Goal: Communication & Community: Ask a question

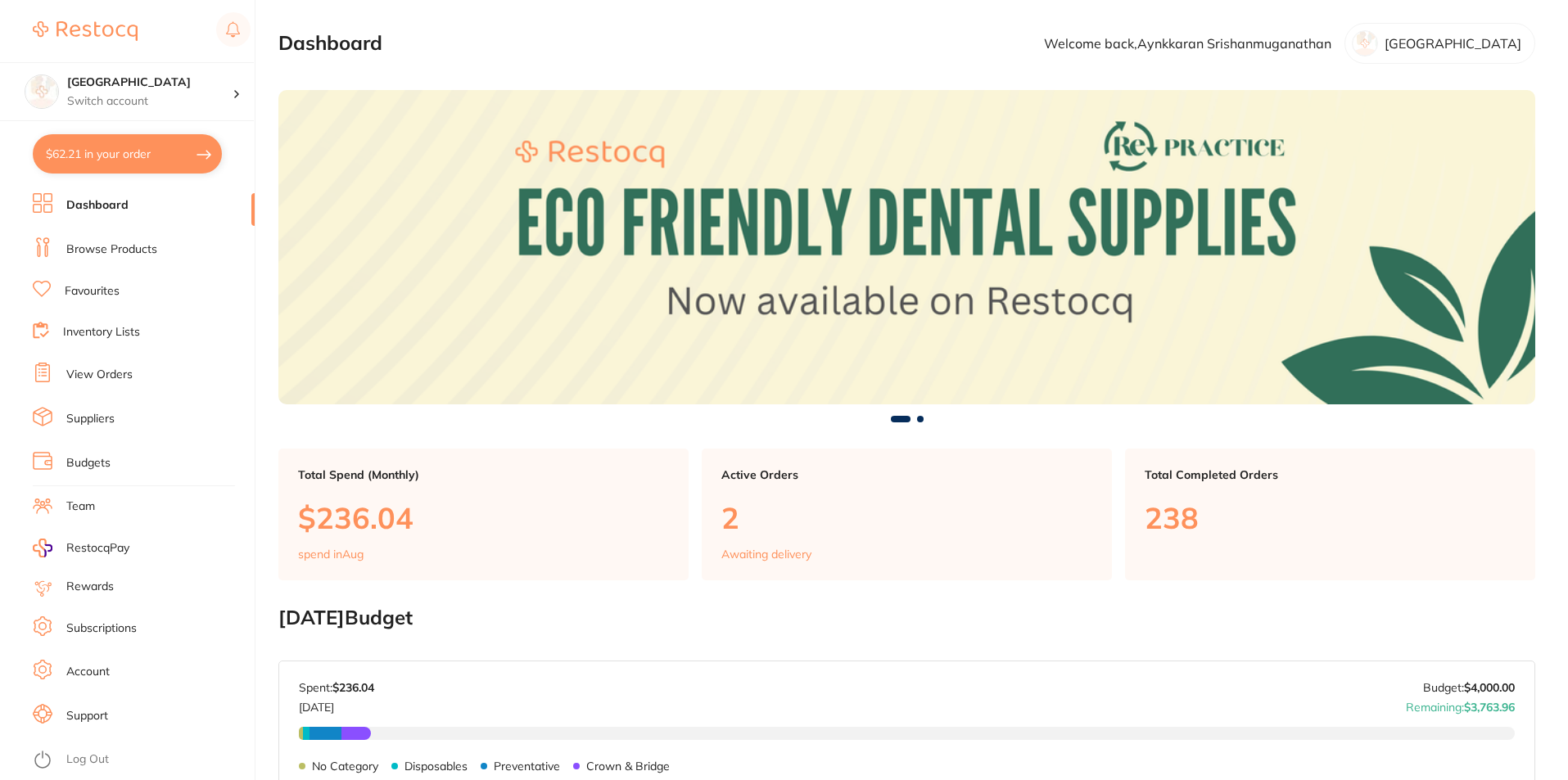
click at [146, 157] on button "$62.21 in your order" at bounding box center [127, 154] width 189 height 39
checkbox input "true"
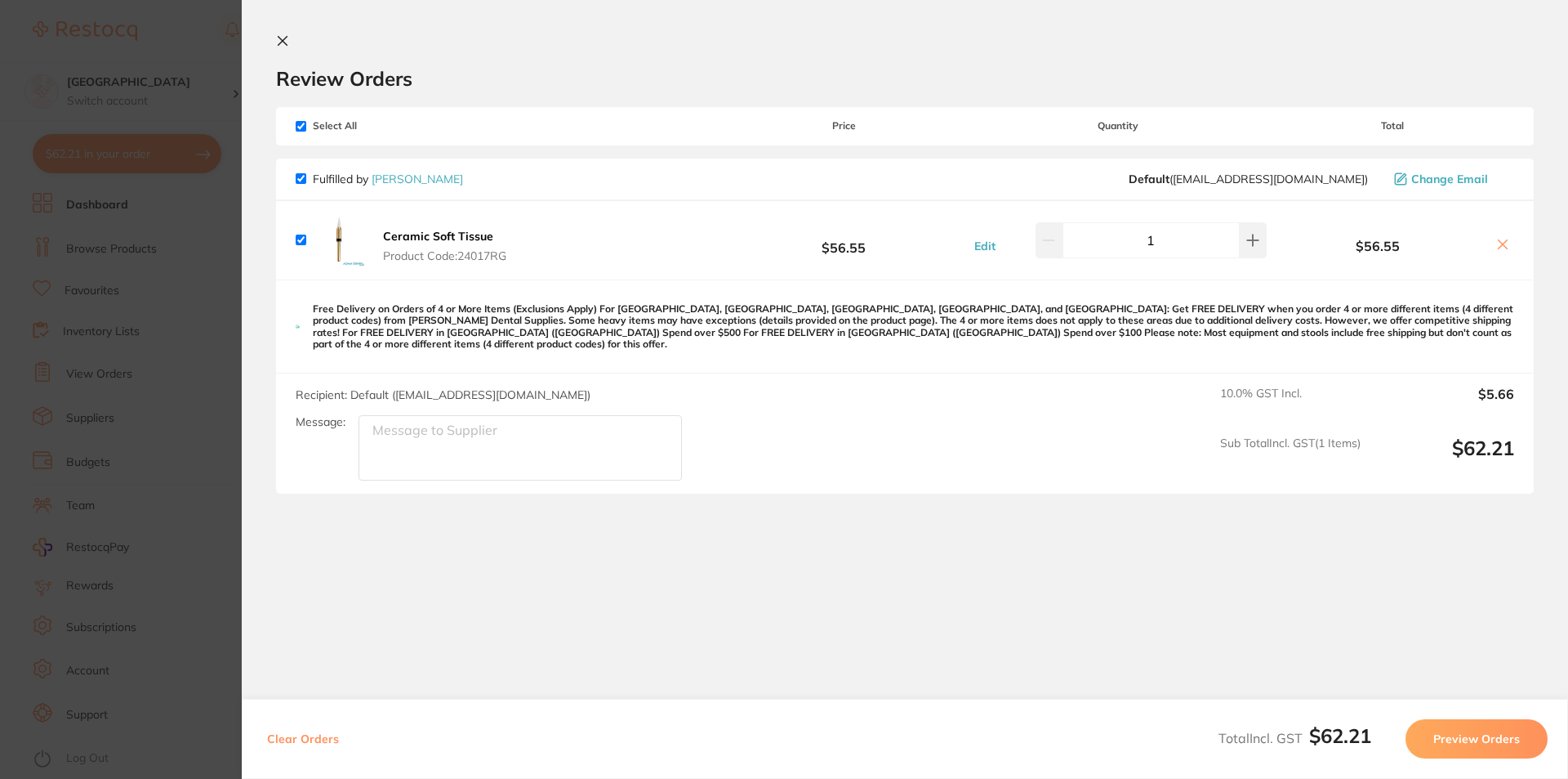
click at [290, 41] on button at bounding box center [285, 42] width 19 height 16
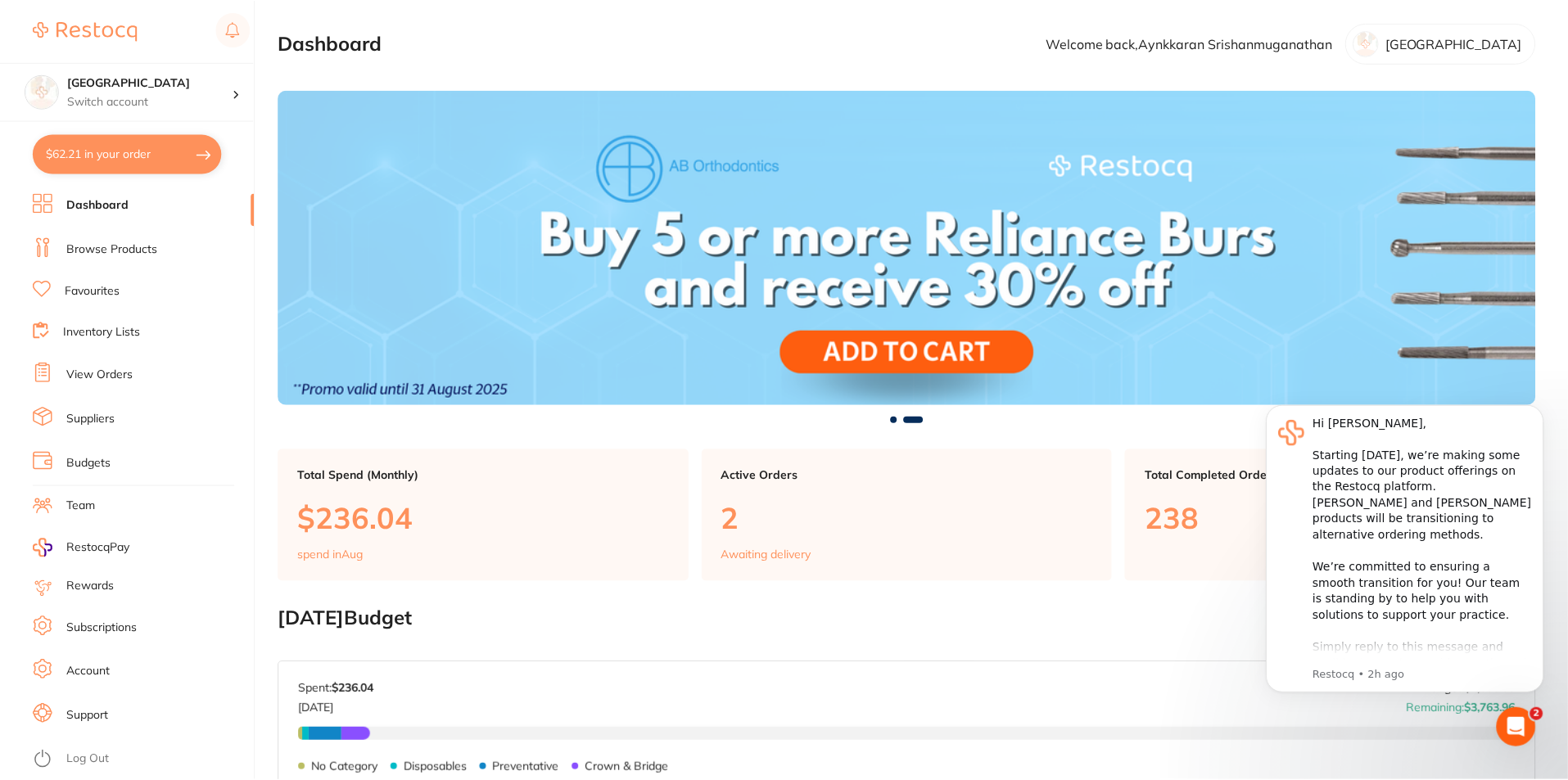
scroll to position [1, 0]
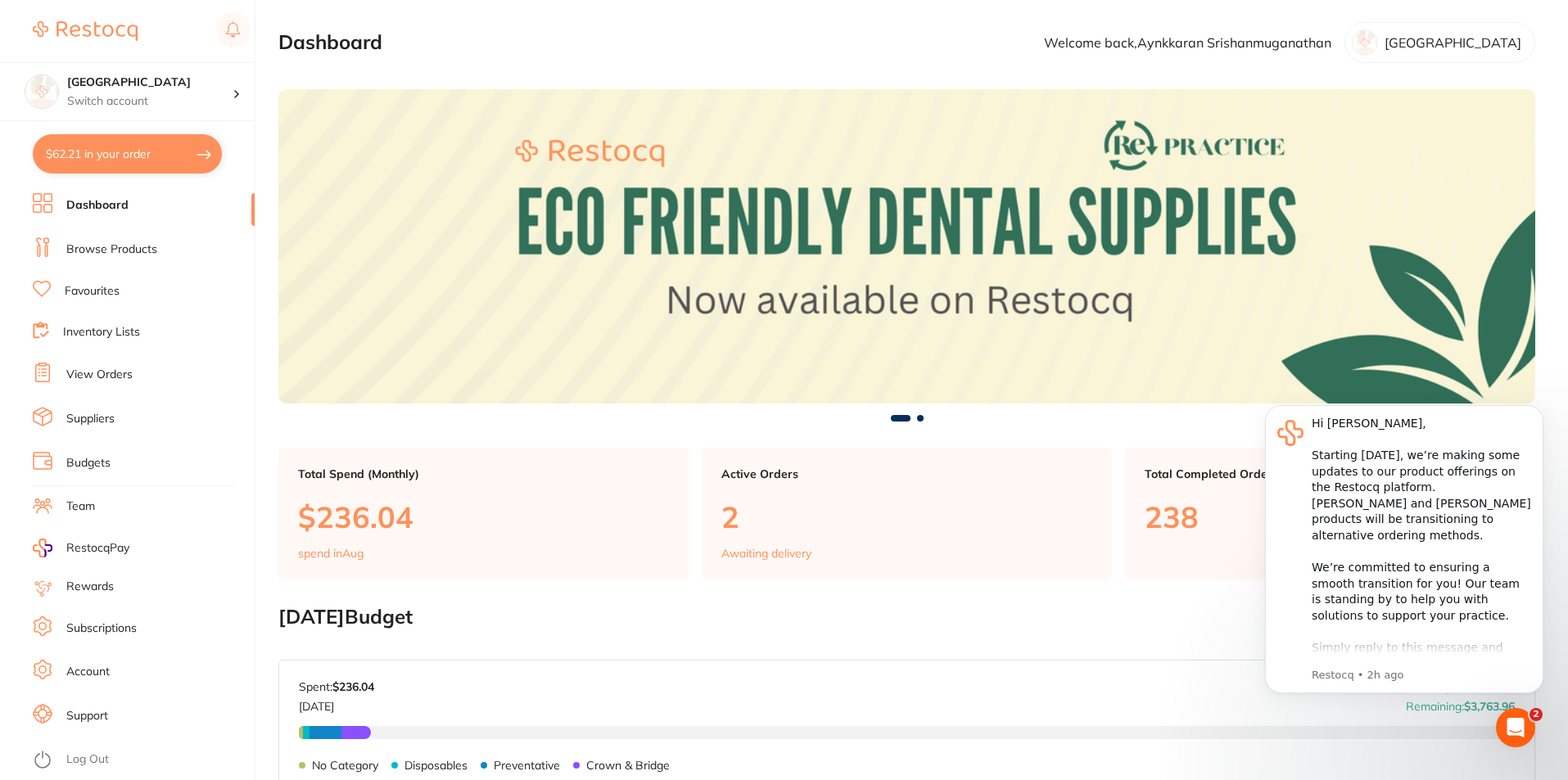
click at [103, 252] on link "Browse Products" at bounding box center [111, 250] width 91 height 17
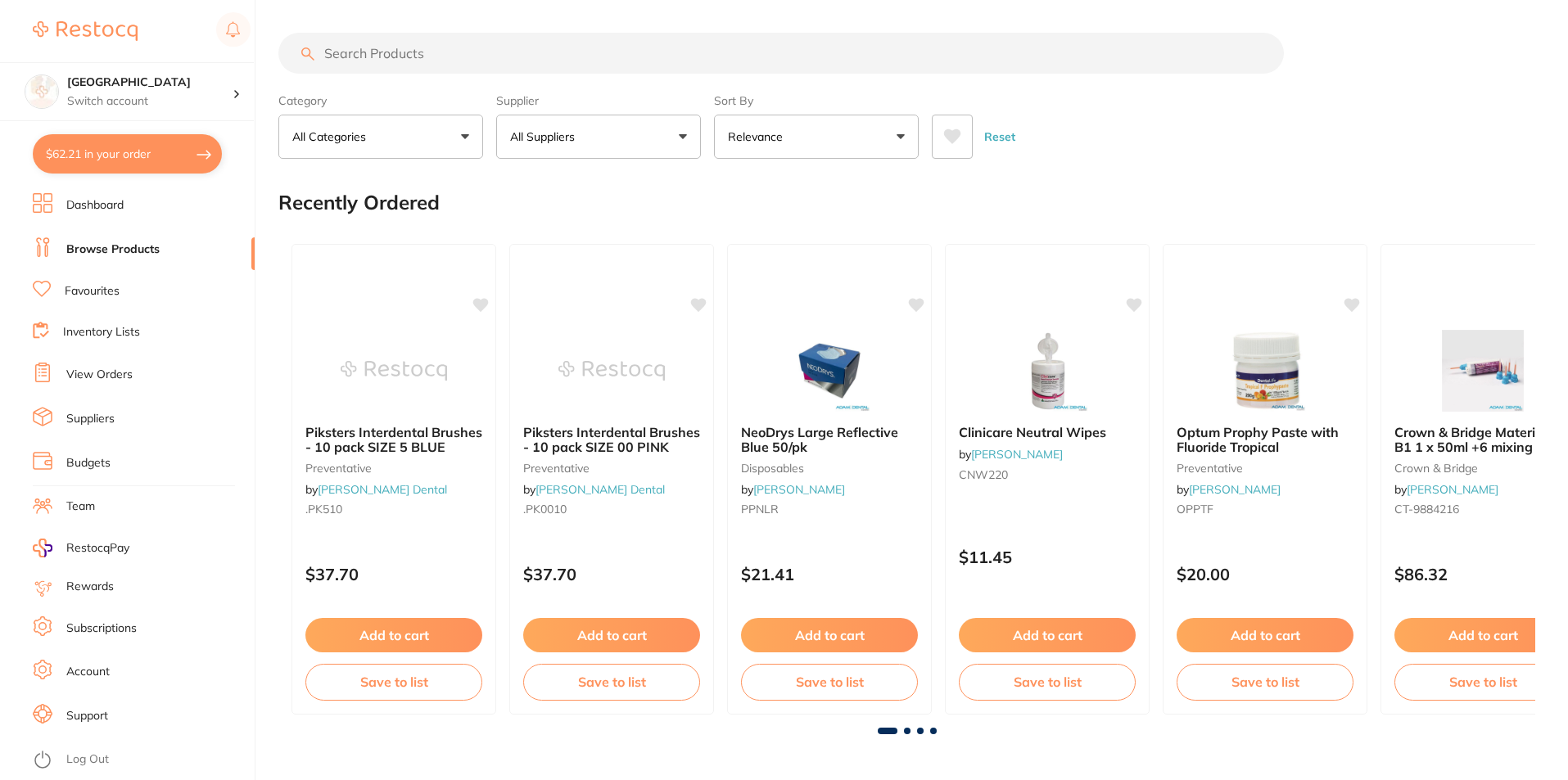
click at [501, 53] on input "search" at bounding box center [781, 53] width 1005 height 41
click at [428, 55] on input "search" at bounding box center [781, 53] width 1005 height 41
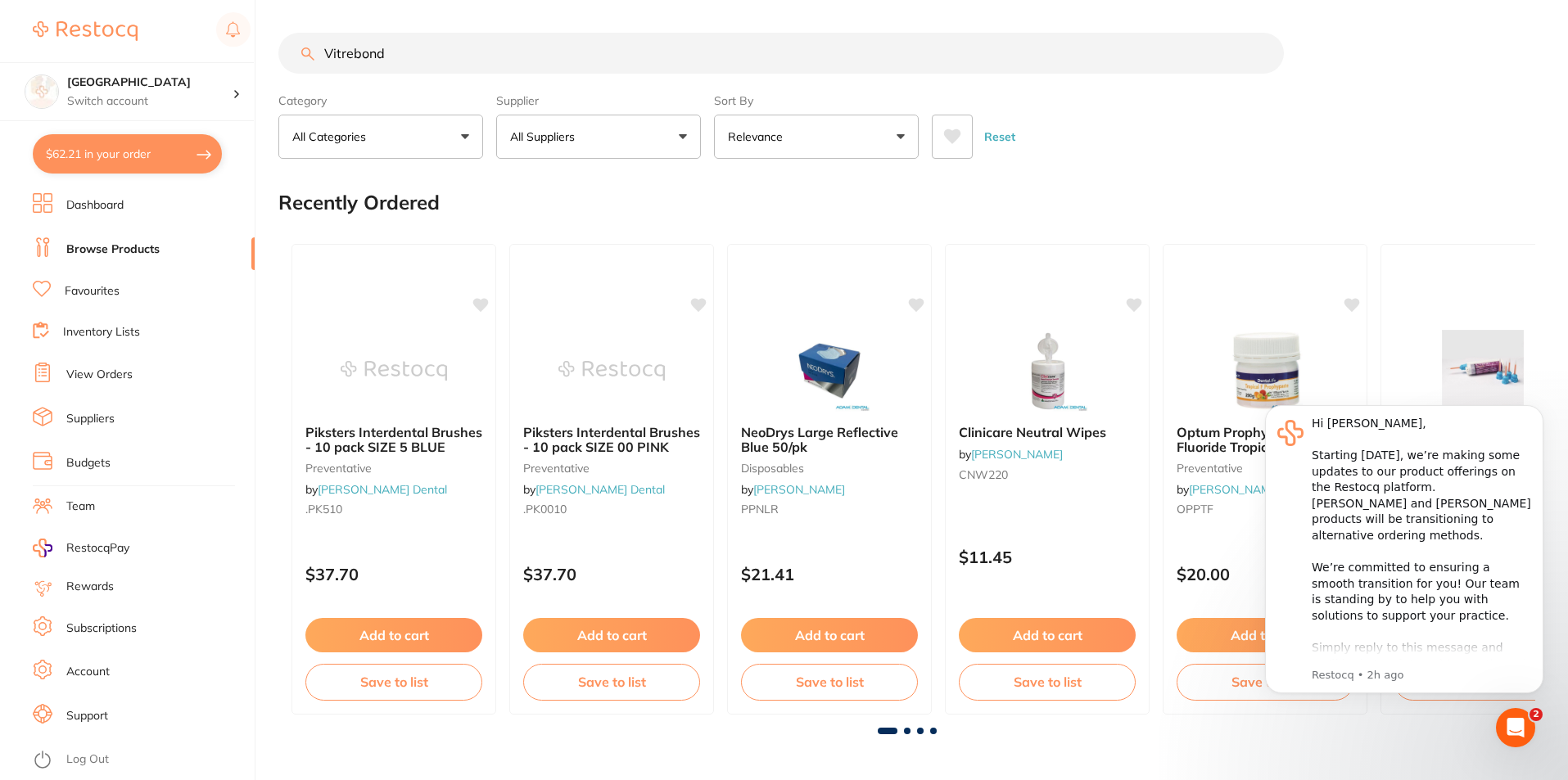
type input "Vitrebond"
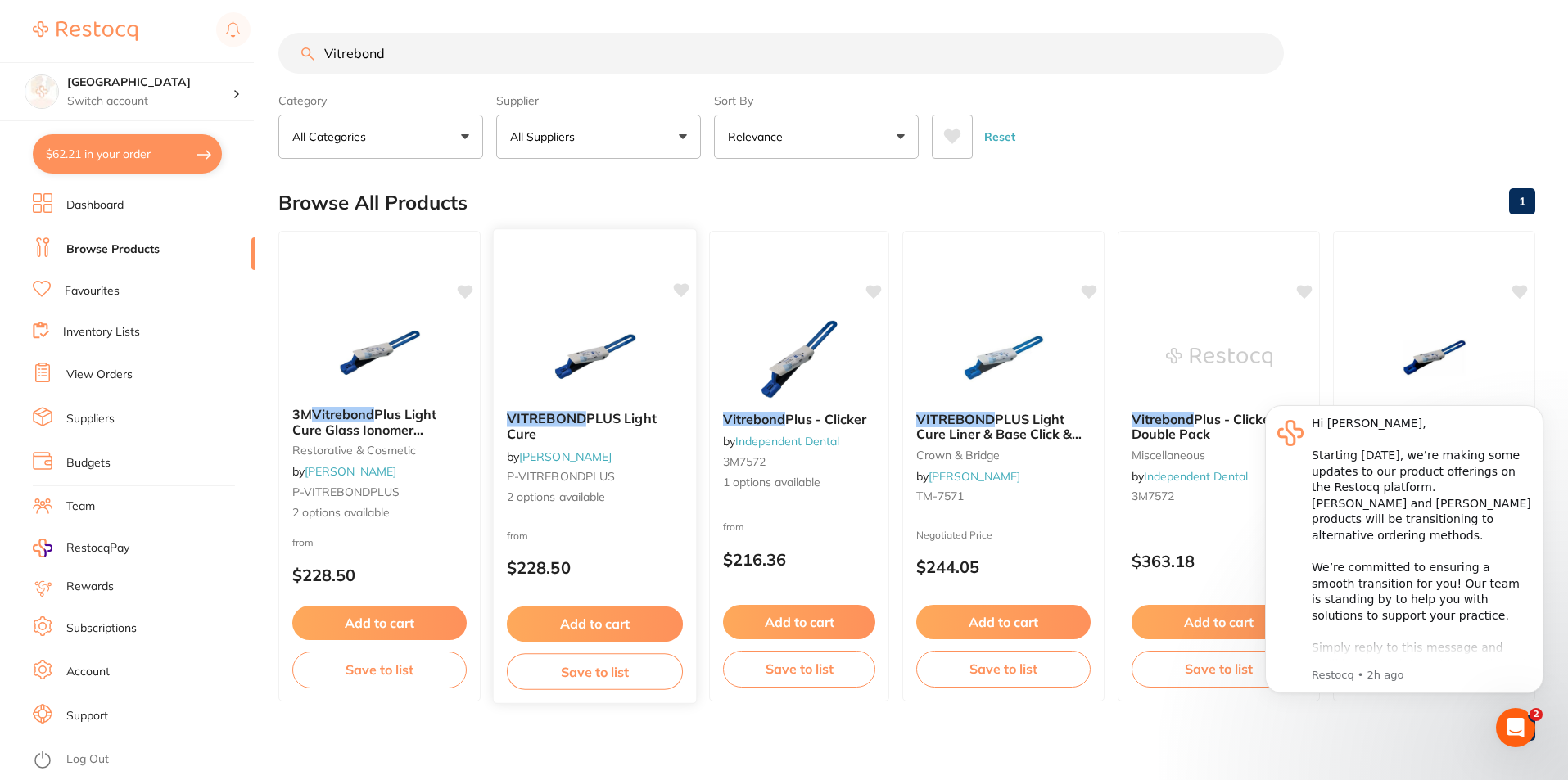
click at [586, 359] on img at bounding box center [595, 356] width 107 height 83
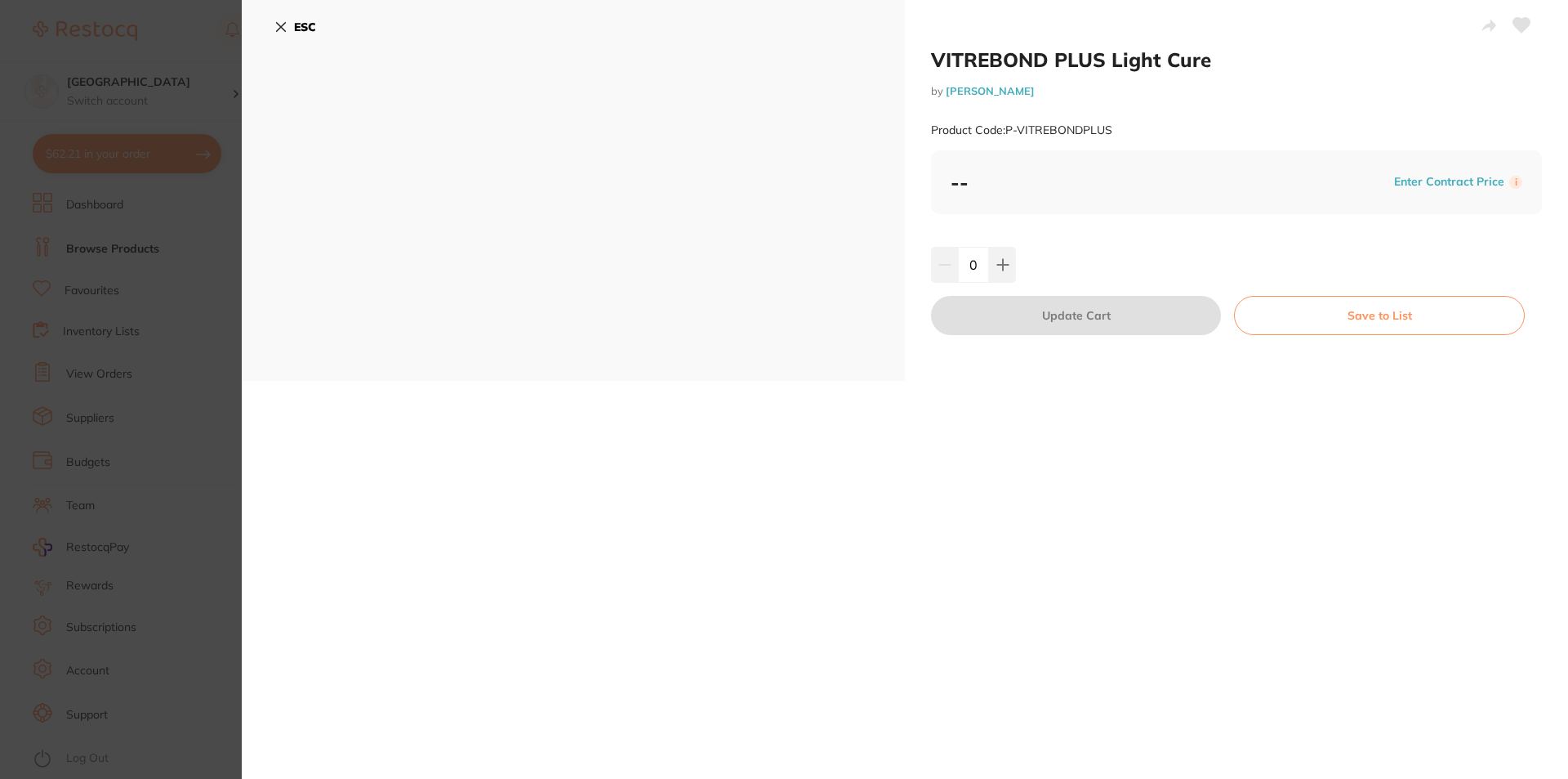
click at [293, 23] on button "ESC" at bounding box center [295, 27] width 42 height 28
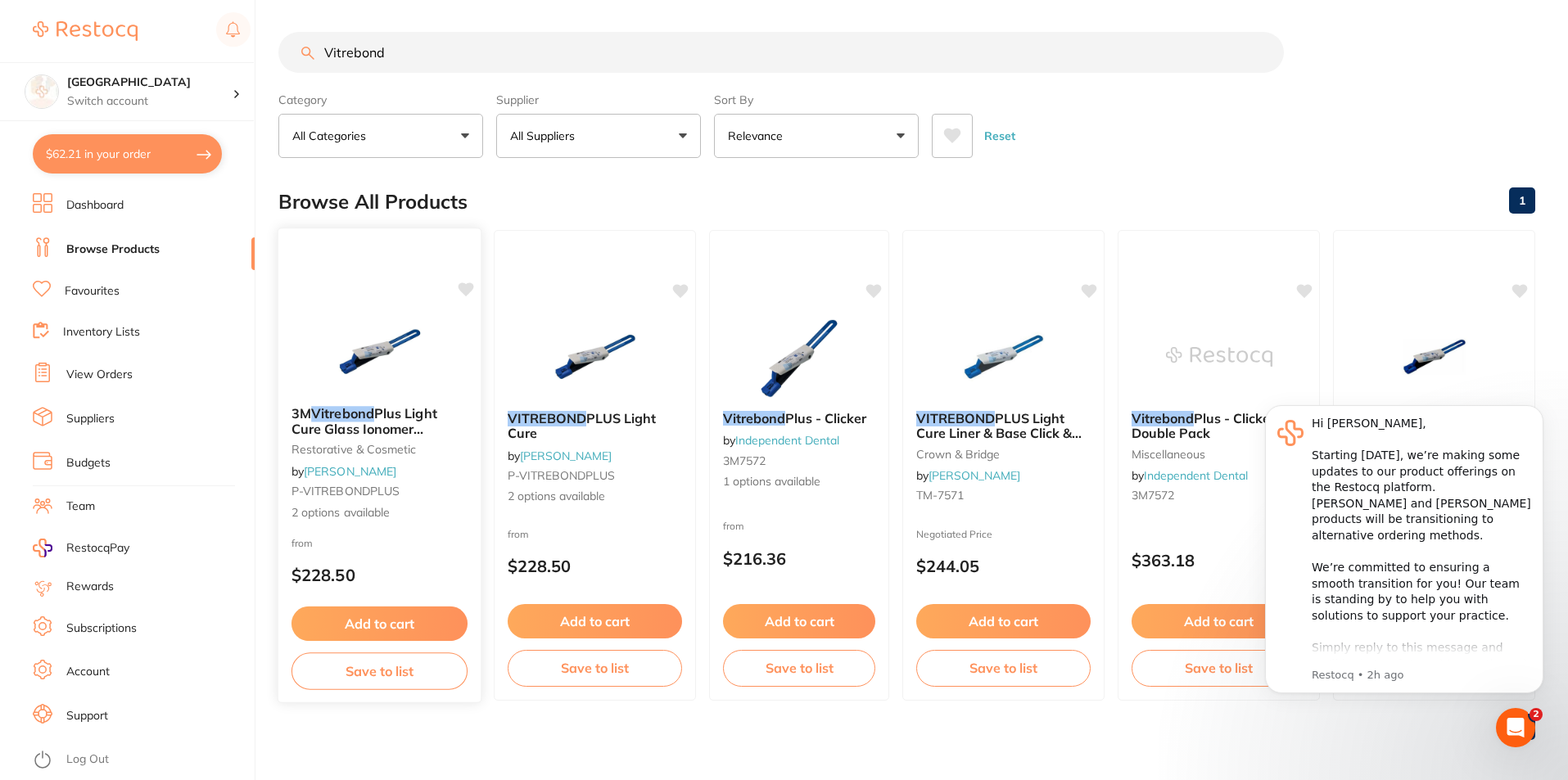
click at [322, 333] on div at bounding box center [380, 351] width 202 height 83
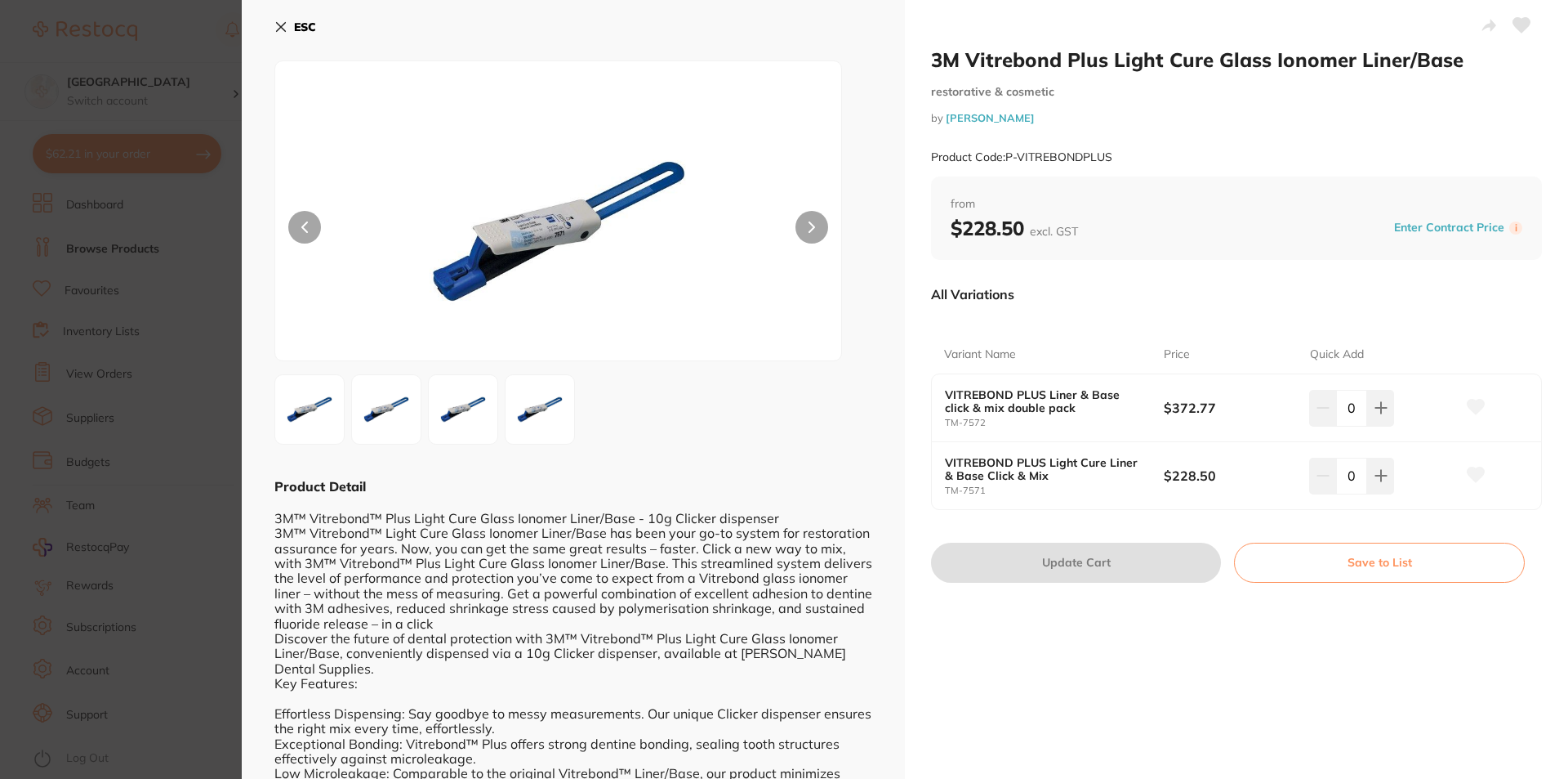
click at [294, 35] on button "ESC" at bounding box center [295, 27] width 42 height 28
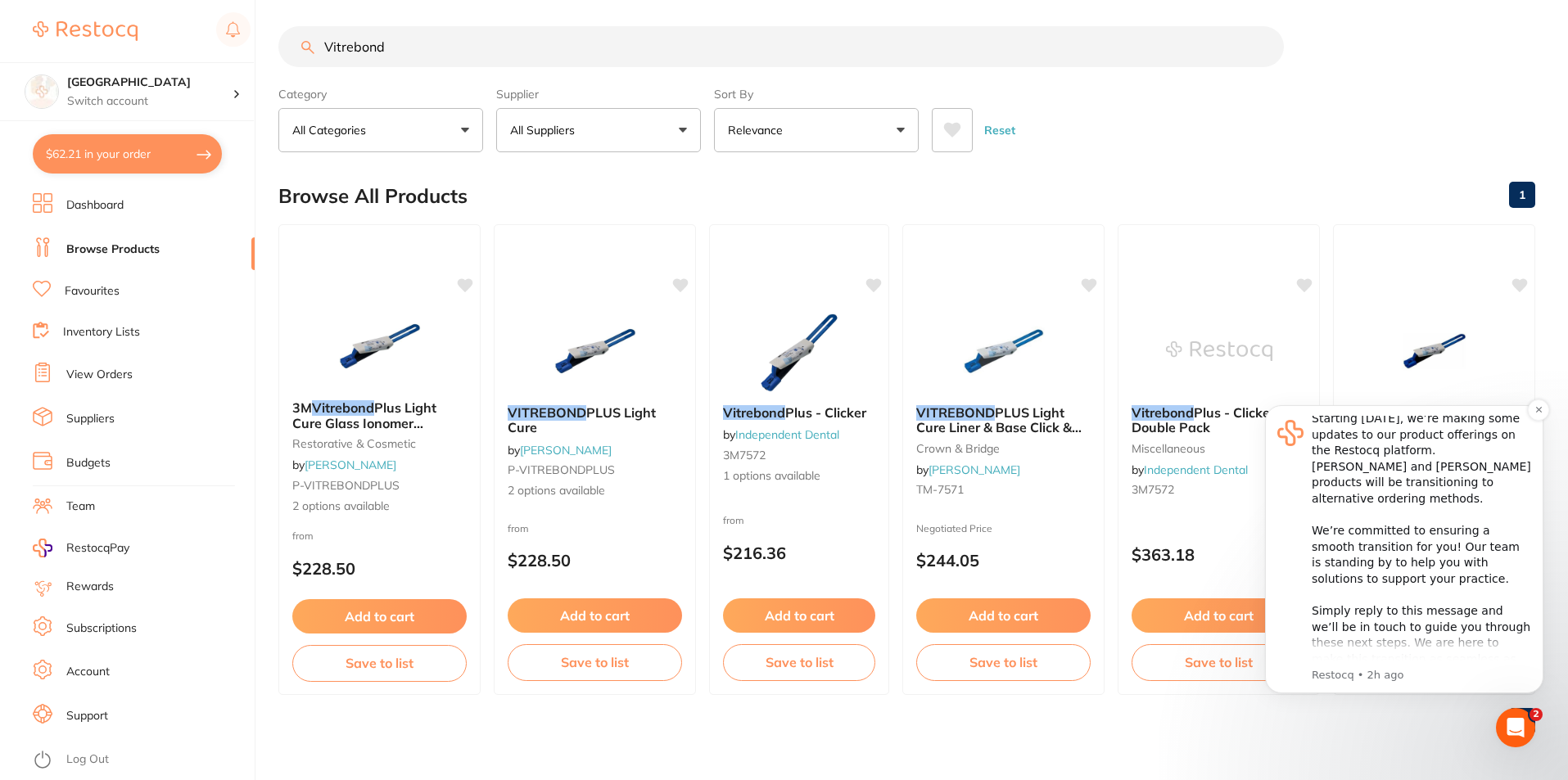
scroll to position [9, 0]
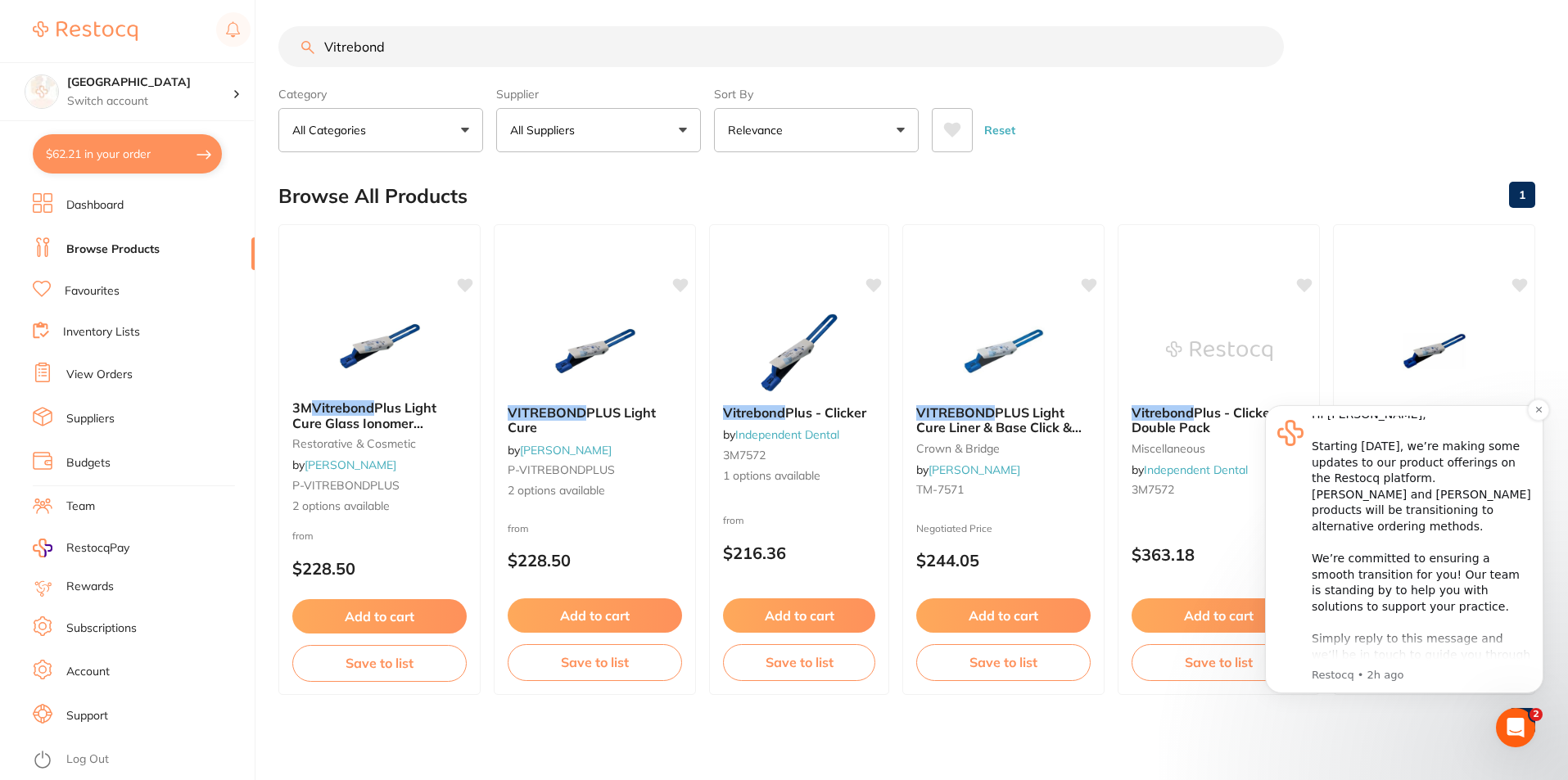
click at [1361, 683] on div "Hi [PERSON_NAME], ​ Starting [DATE], we’re making some updates to our product o…" at bounding box center [1403, 549] width 278 height 288
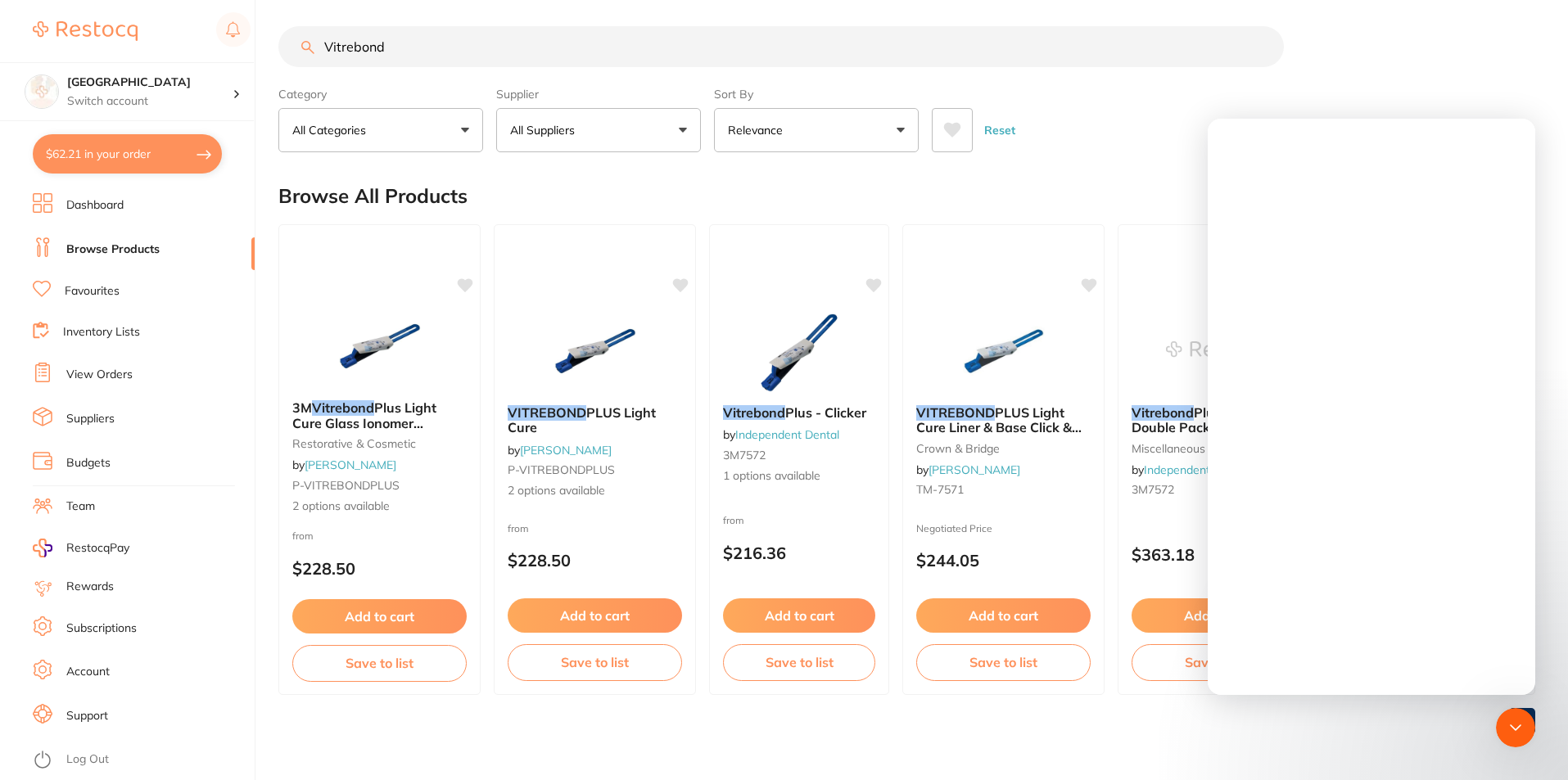
scroll to position [0, 0]
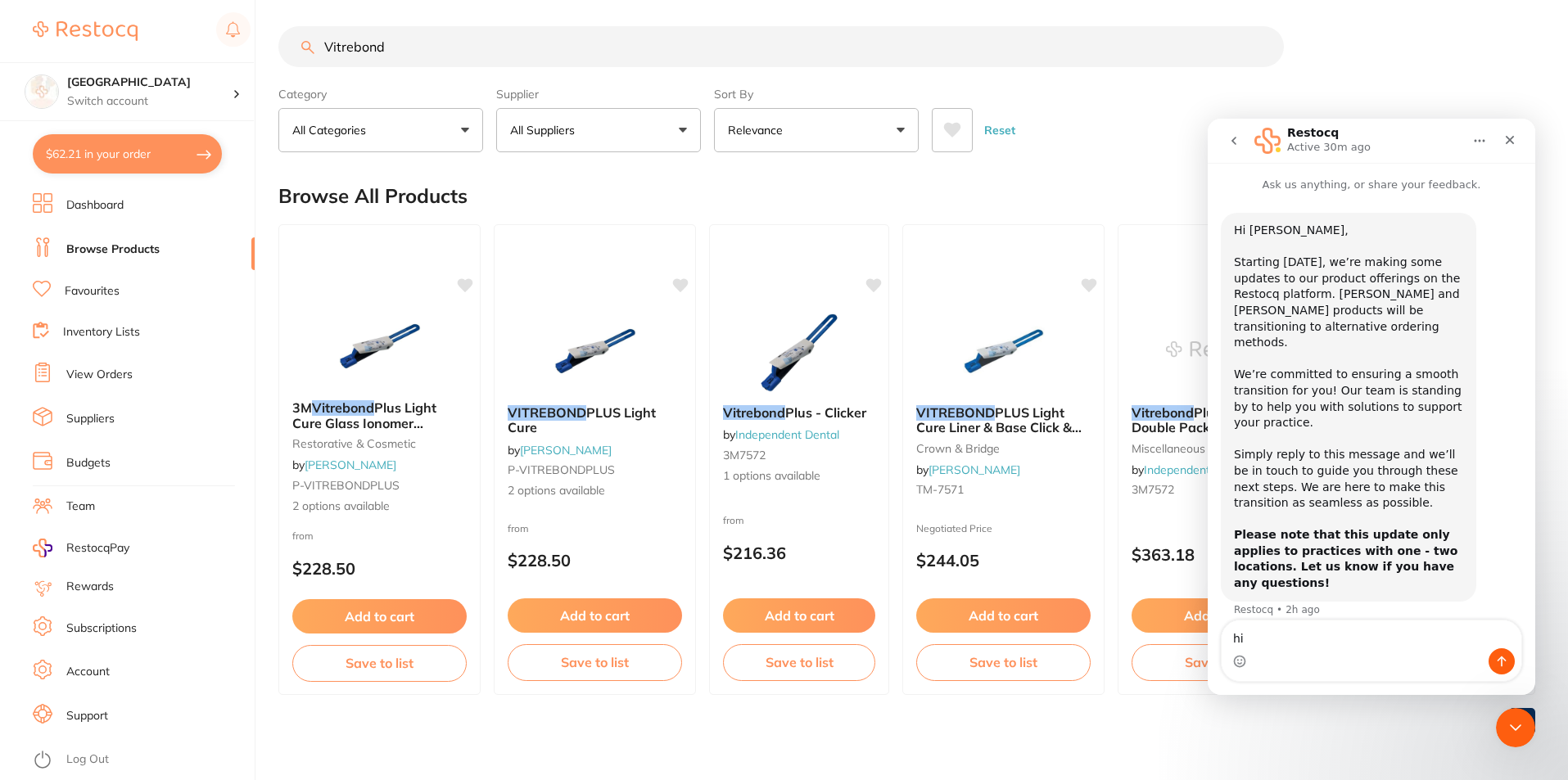
type textarea "h"
type textarea "Hi, what is the alternative way to order through HS and [PERSON_NAME] dental?"
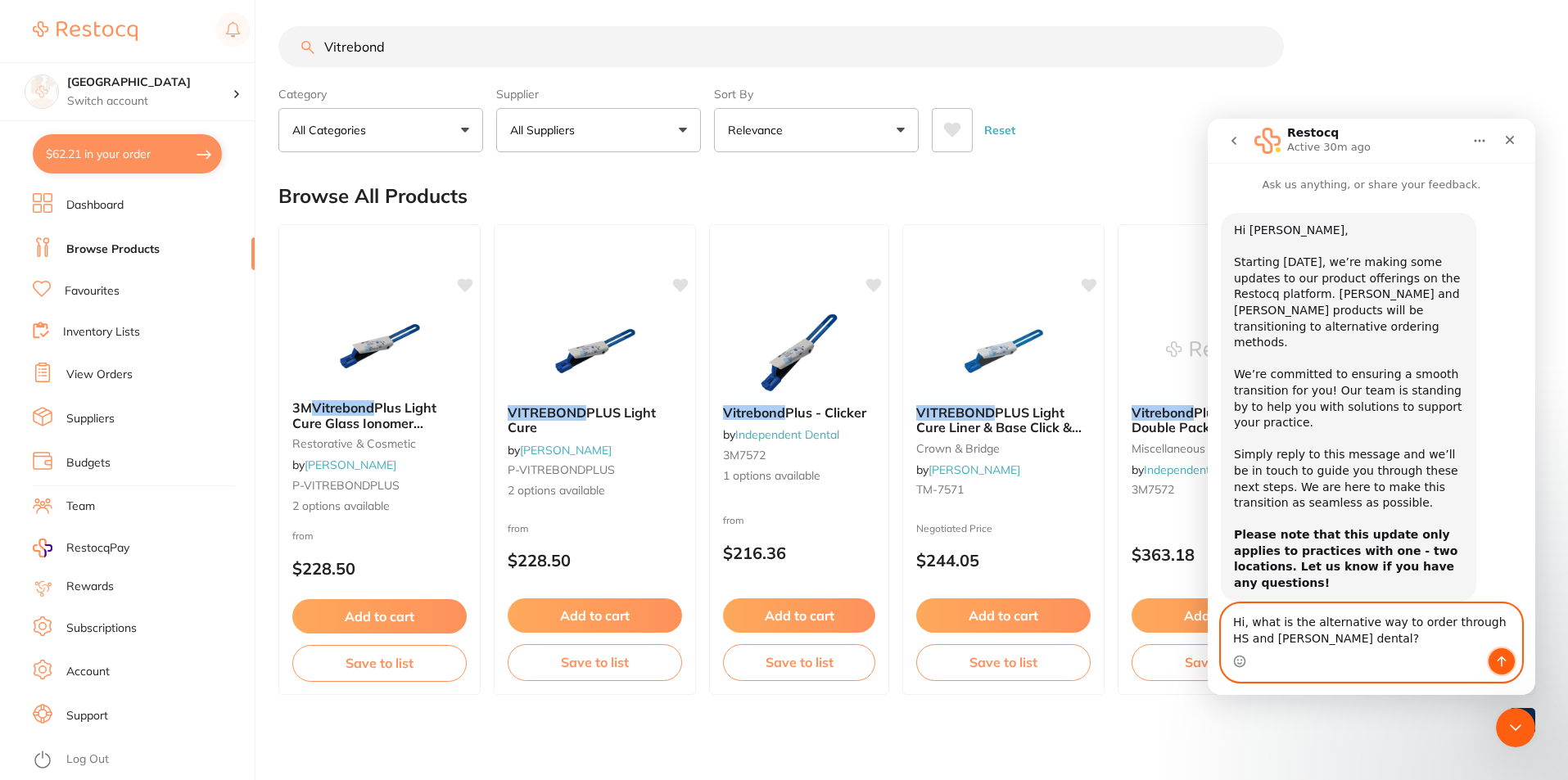
click at [1498, 660] on icon "Send a message…" at bounding box center [1501, 661] width 9 height 11
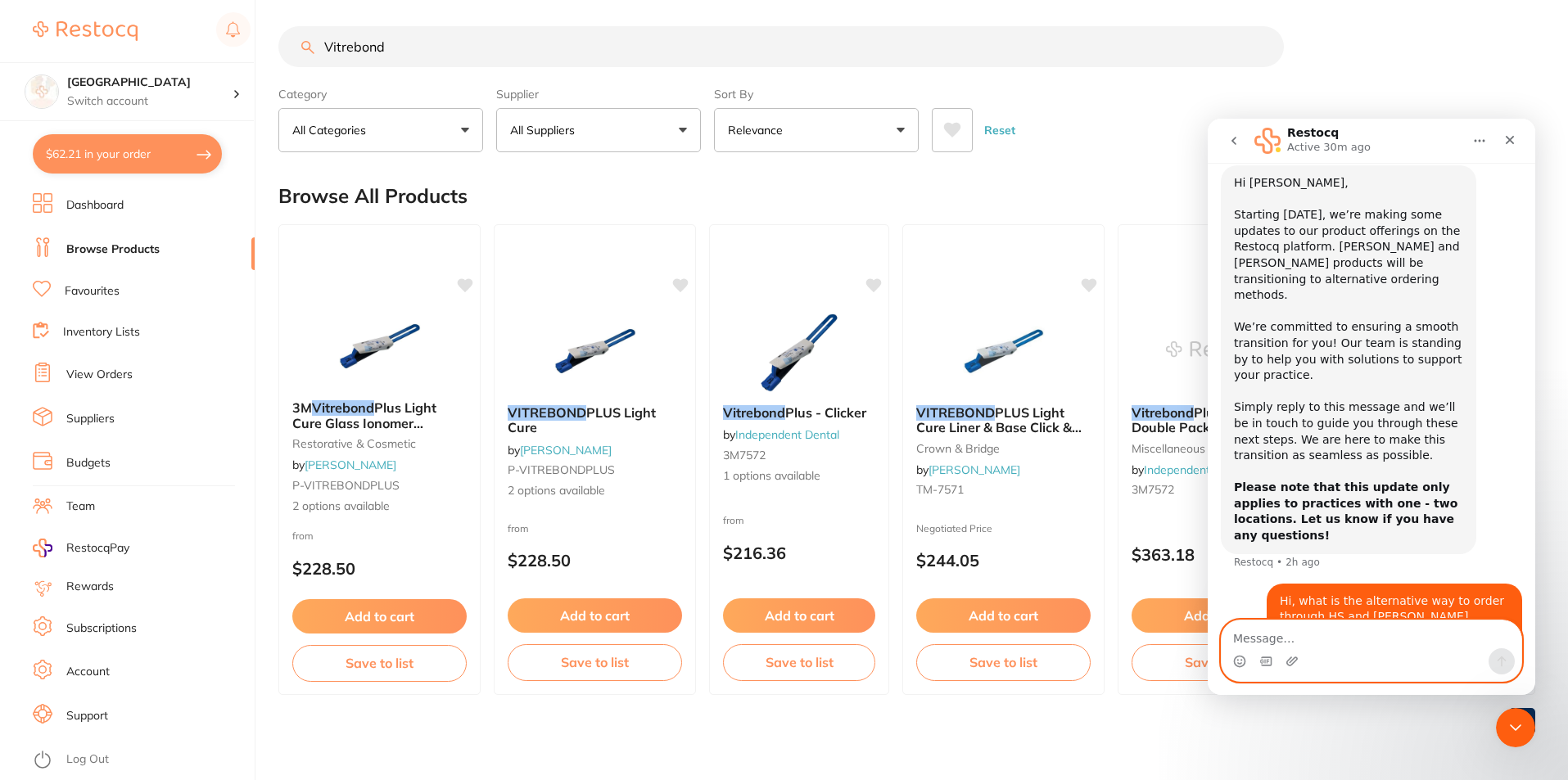
scroll to position [48, 0]
click at [1430, 67] on div "Vitrebond" at bounding box center [907, 46] width 1257 height 41
click at [1172, 137] on div "Reset" at bounding box center [1227, 124] width 590 height 58
click at [114, 209] on link "Dashboard" at bounding box center [94, 206] width 58 height 17
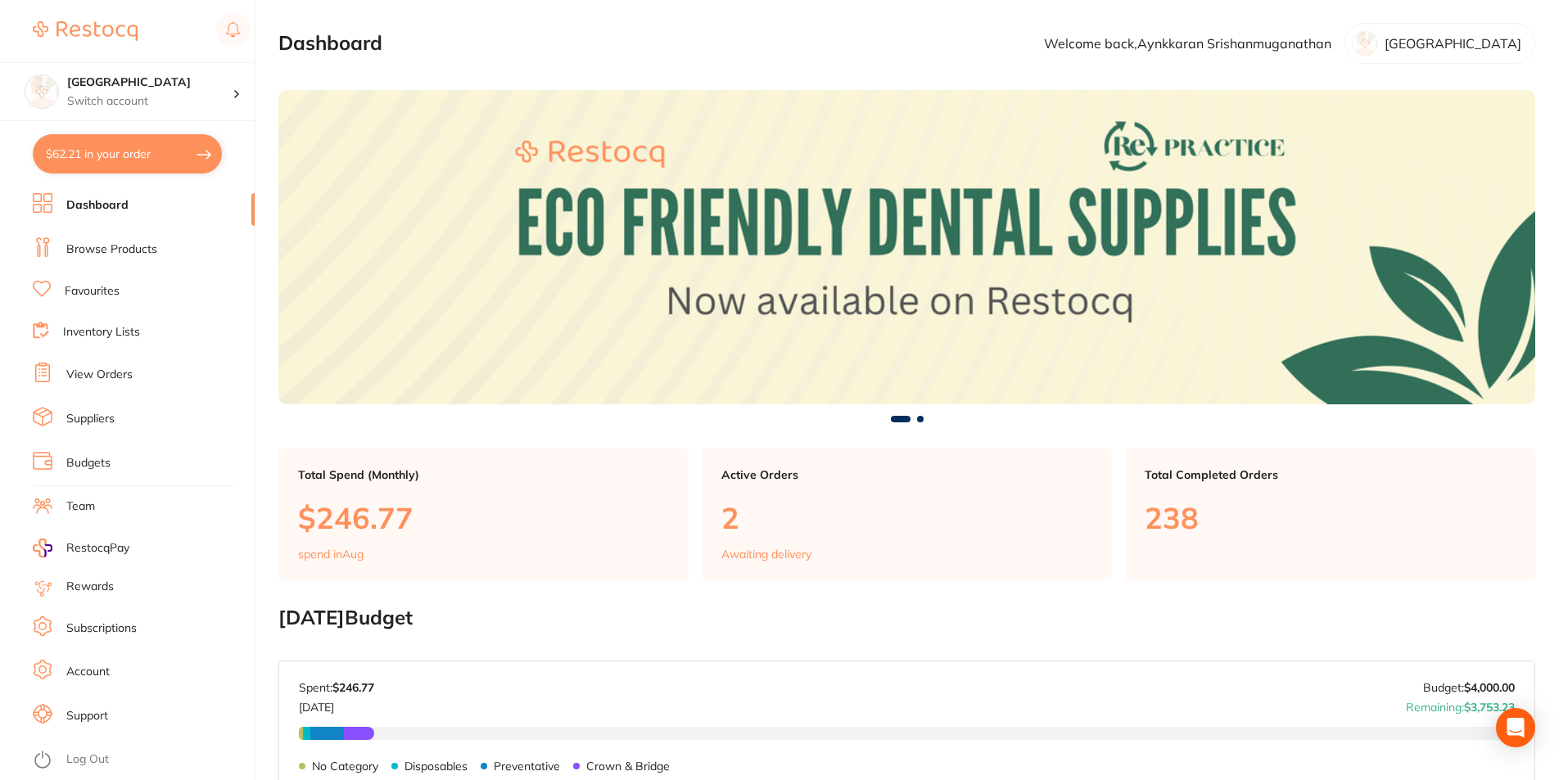
click at [116, 250] on link "Browse Products" at bounding box center [111, 250] width 91 height 17
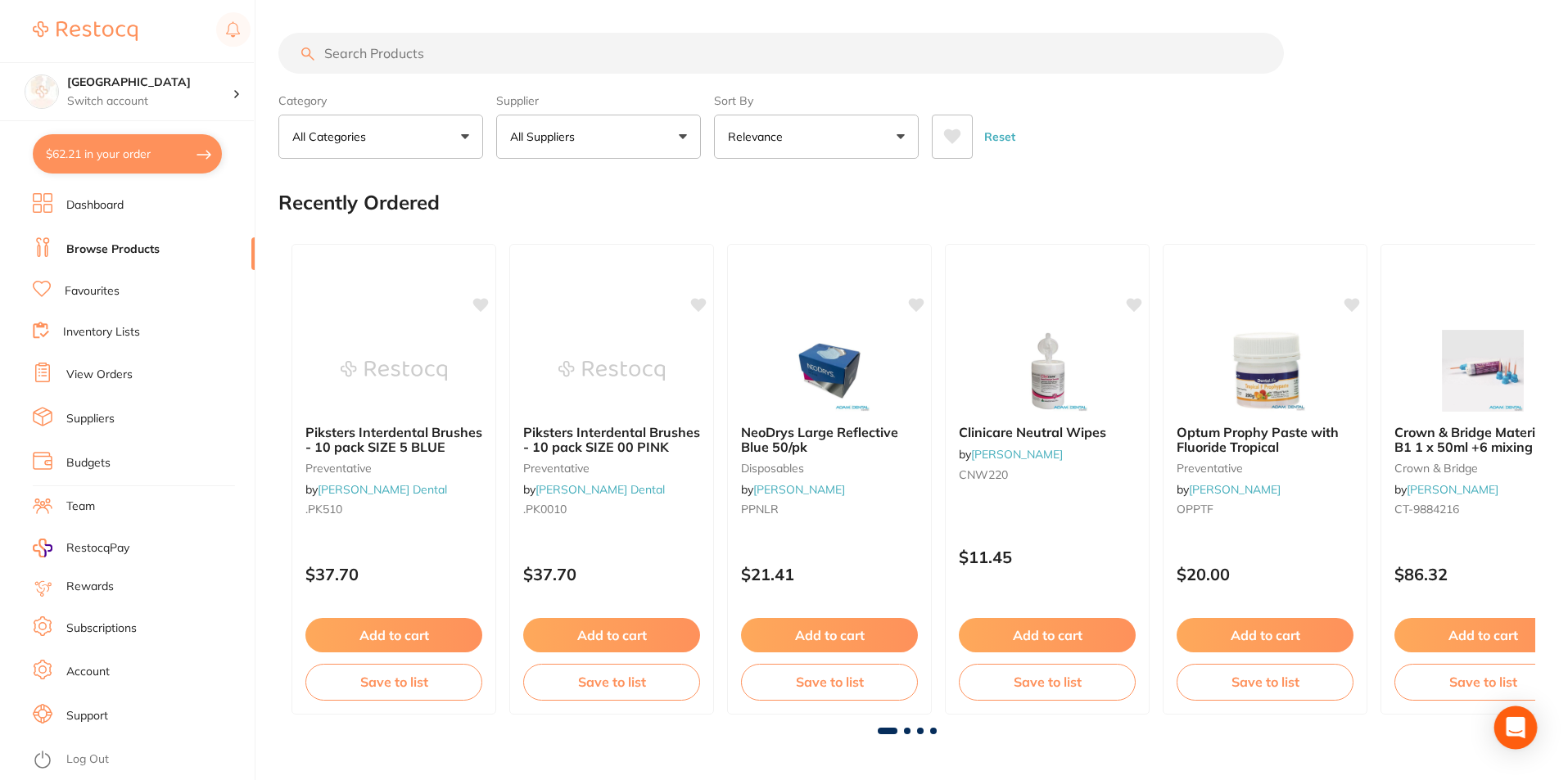
click at [1516, 732] on icon "Open Intercom Messenger" at bounding box center [1514, 727] width 21 height 21
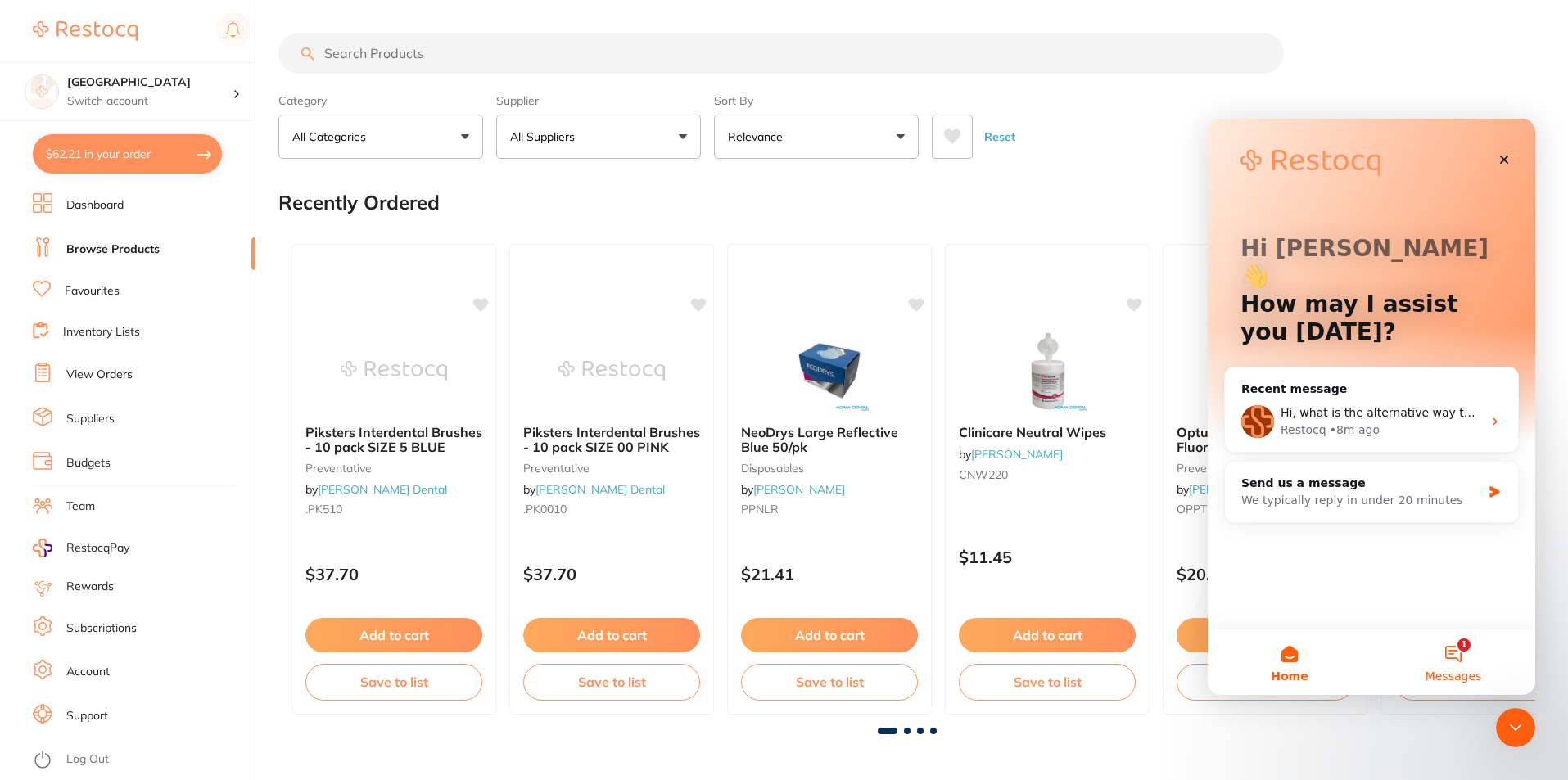
click at [1458, 675] on span "Messages" at bounding box center [1453, 676] width 57 height 12
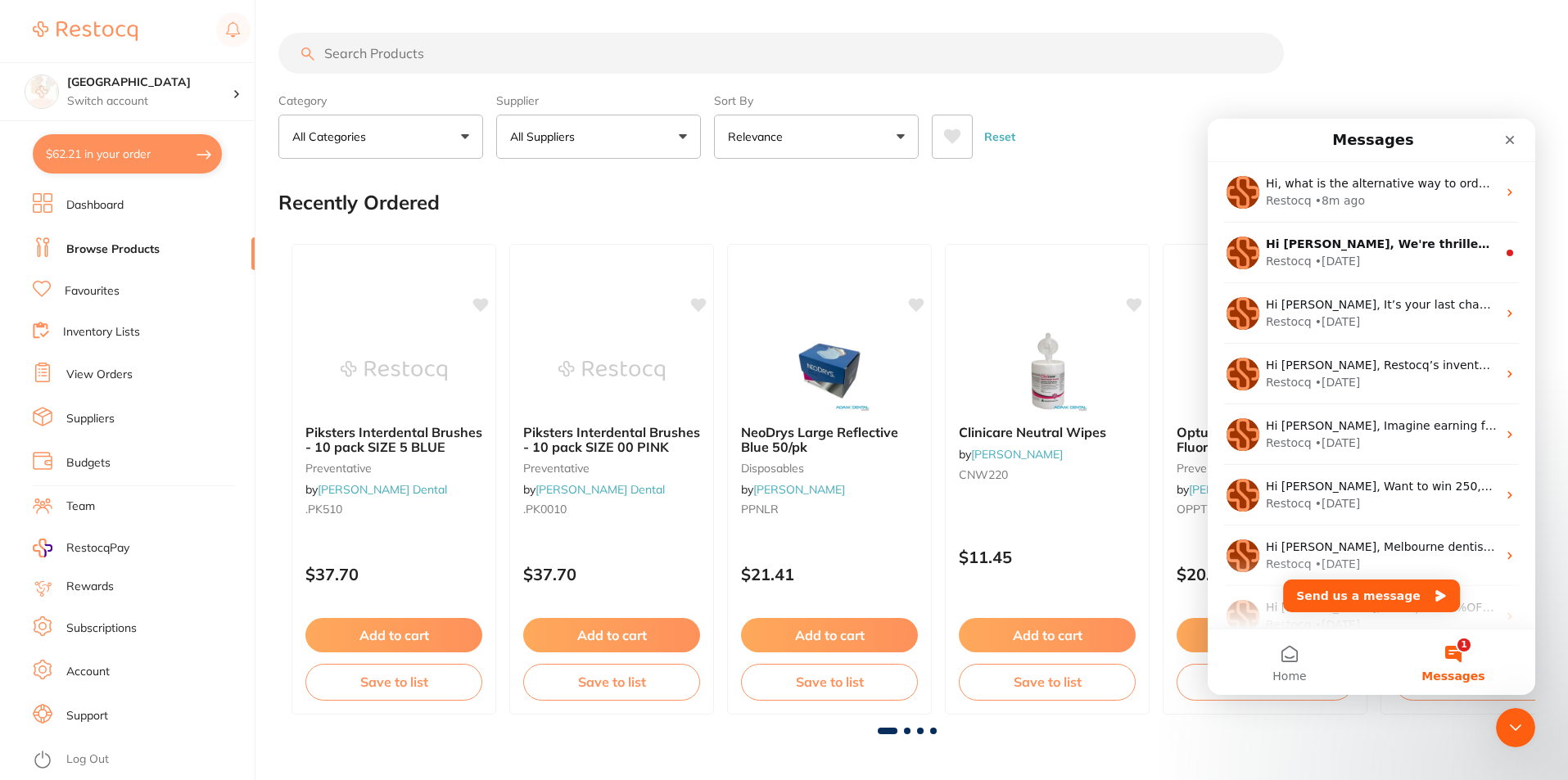
drag, startPoint x: 1137, startPoint y: 162, endPoint x: 1034, endPoint y: 151, distance: 103.6
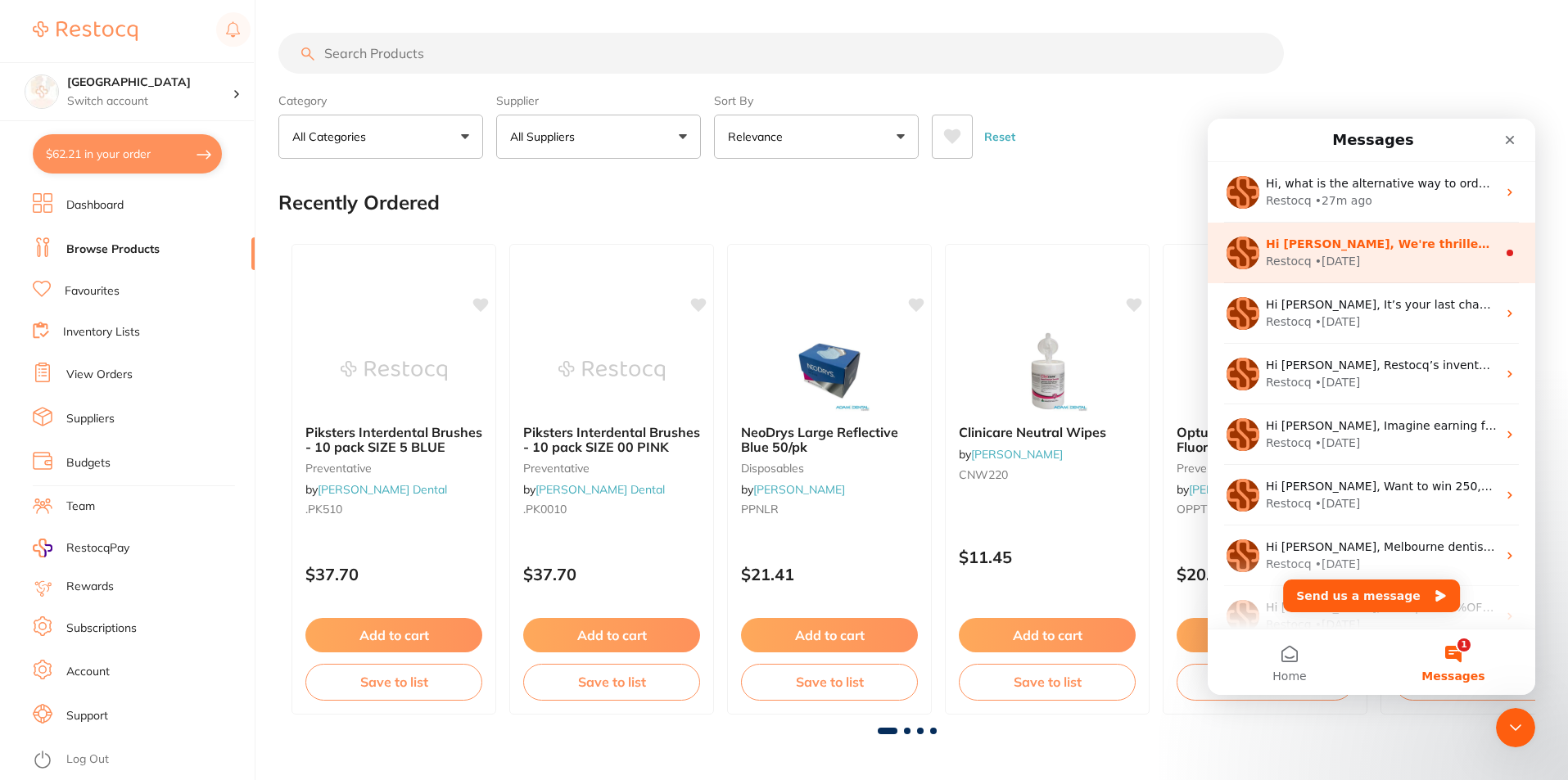
click at [1296, 265] on div "Restocq" at bounding box center [1288, 261] width 46 height 18
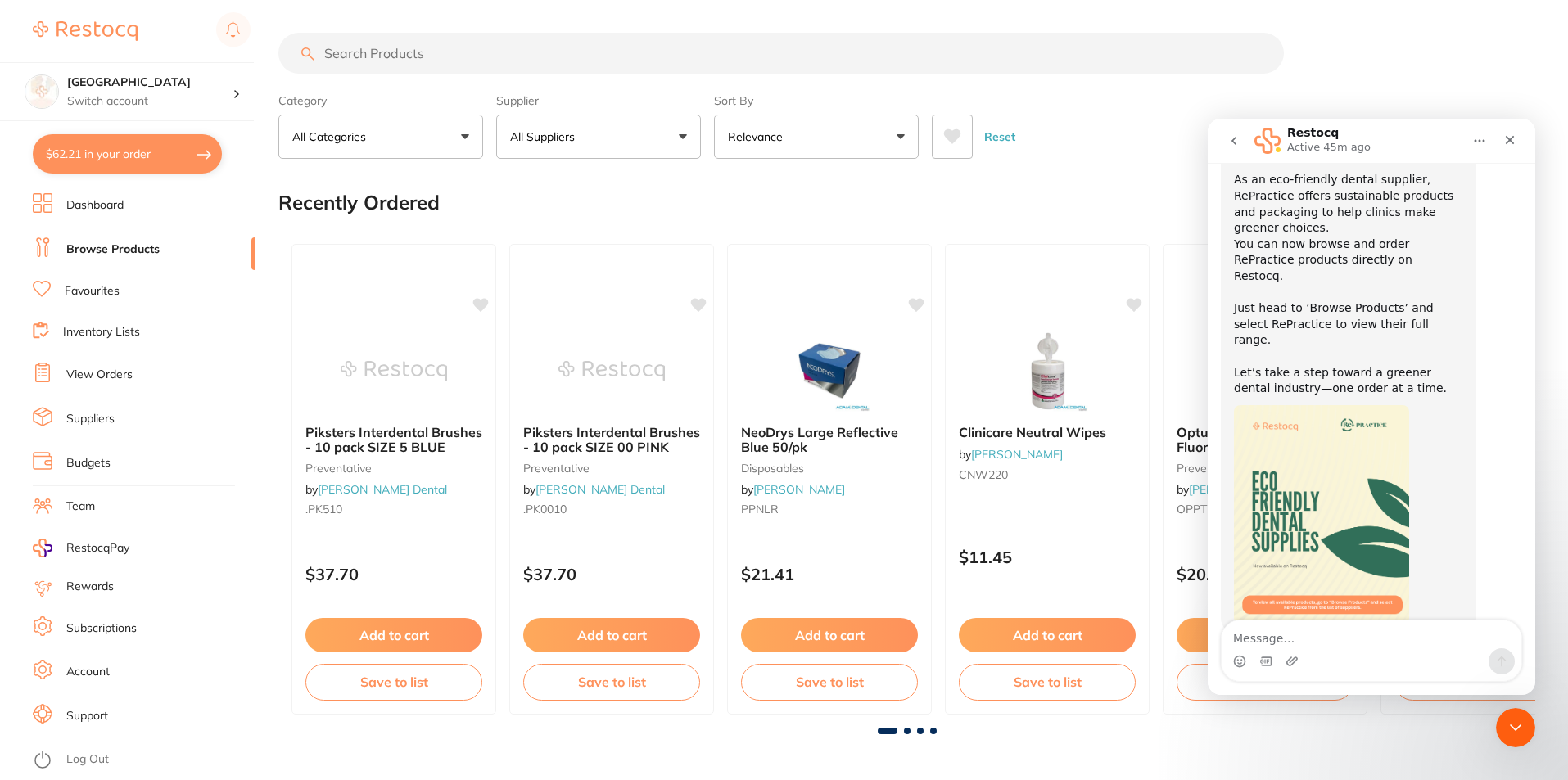
scroll to position [49, 0]
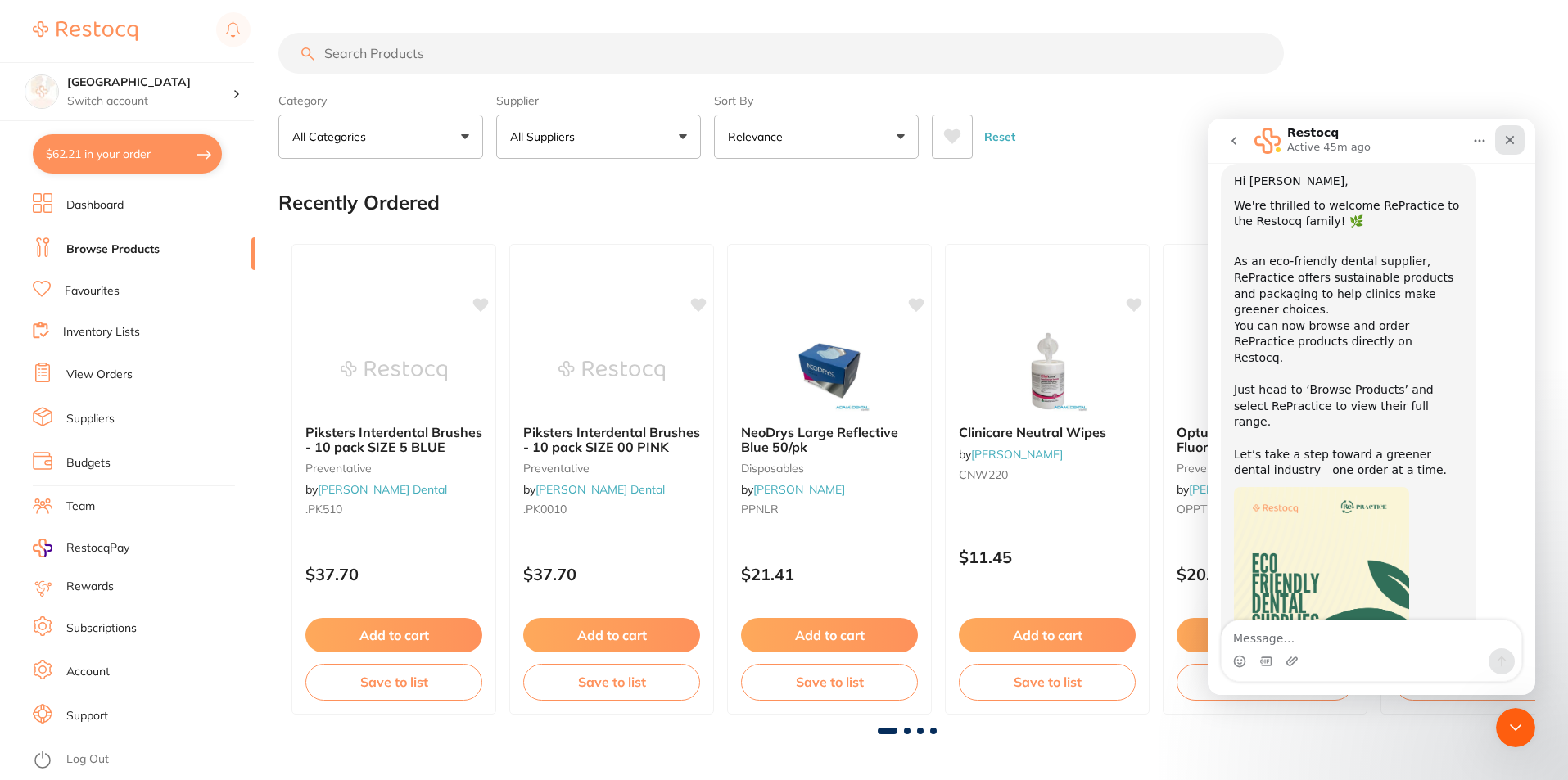
click at [1519, 137] on div "Close" at bounding box center [1509, 140] width 29 height 29
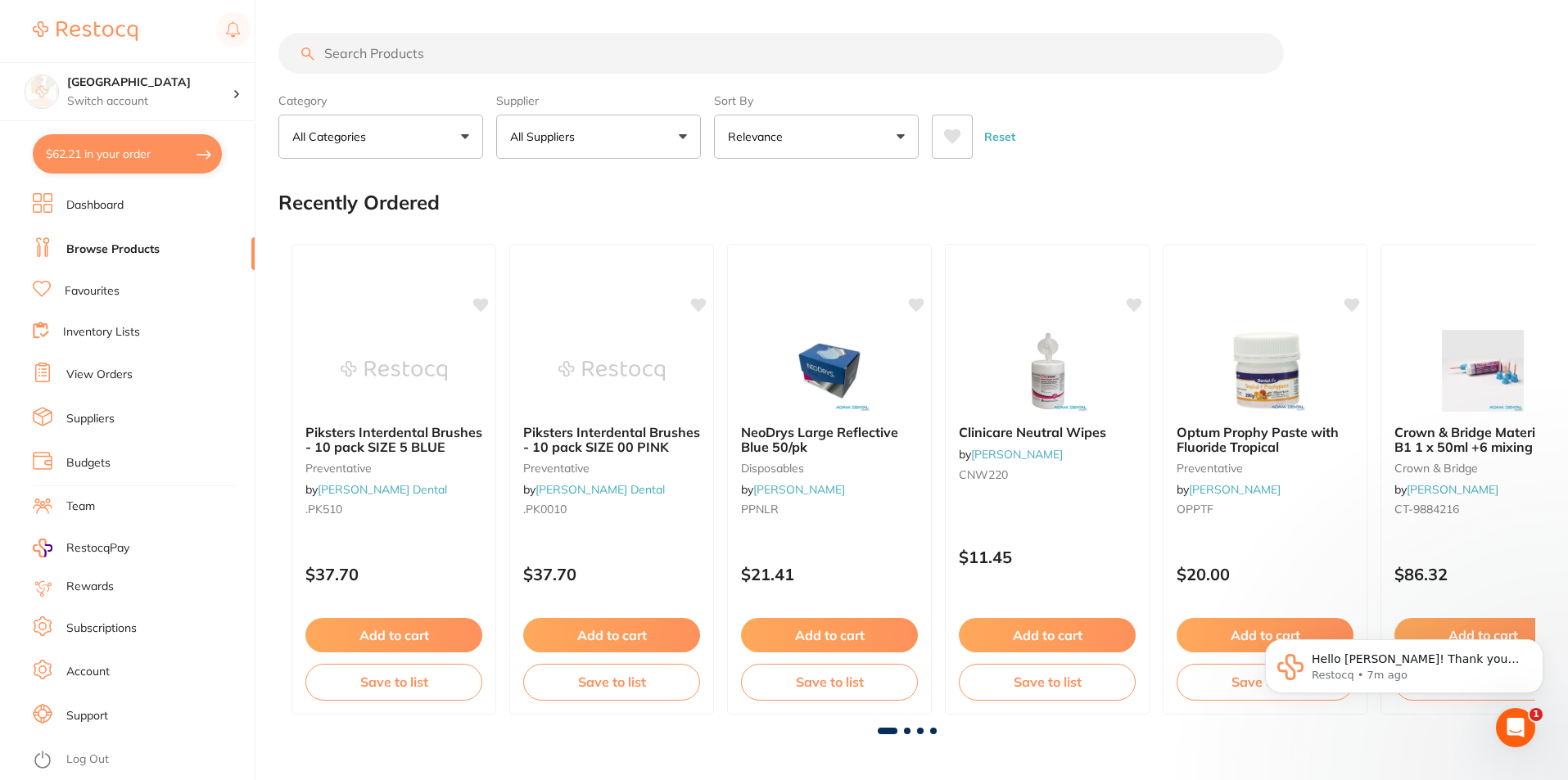
scroll to position [0, 0]
